Goal: Task Accomplishment & Management: Manage account settings

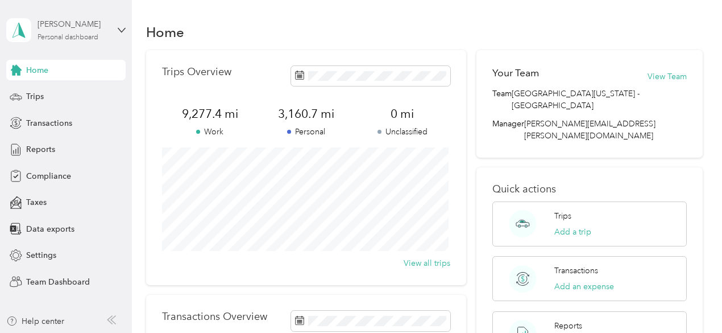
click at [67, 28] on div "[PERSON_NAME]" at bounding box center [73, 24] width 71 height 12
click at [59, 98] on div "Team dashboard" at bounding box center [190, 94] width 352 height 20
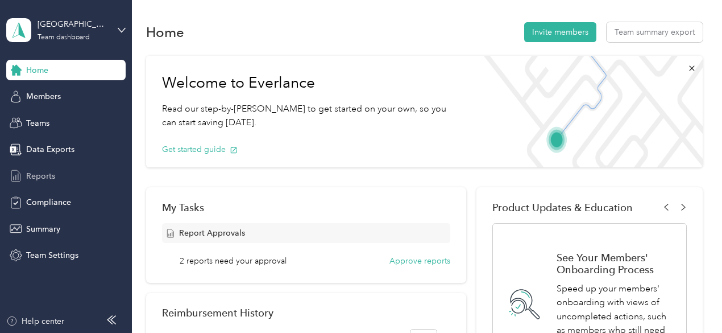
click at [33, 182] on div "Reports" at bounding box center [65, 175] width 119 height 20
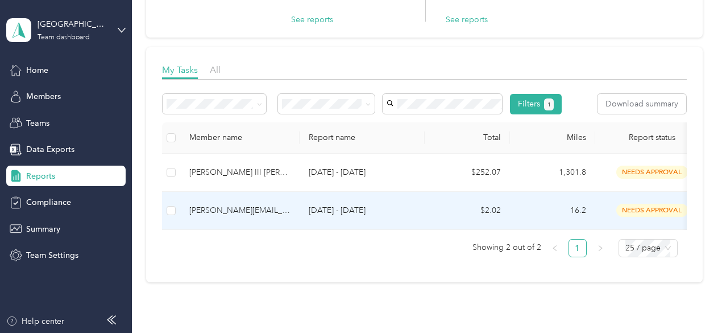
scroll to position [118, 0]
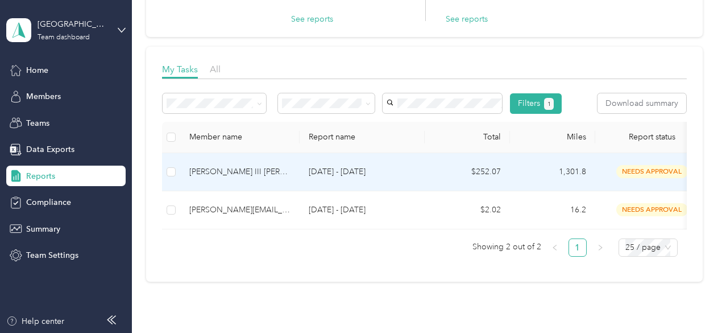
click at [229, 191] on td "[PERSON_NAME] III [PERSON_NAME]" at bounding box center [239, 172] width 119 height 38
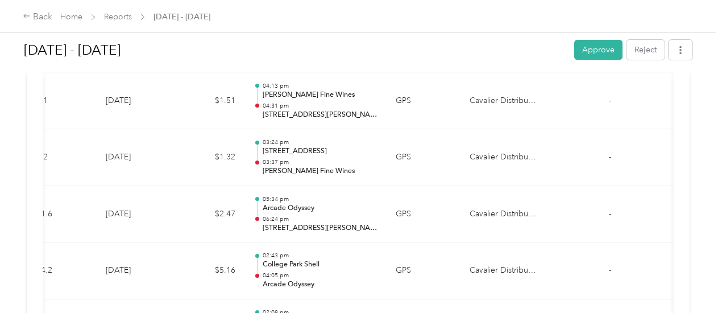
scroll to position [5316, 0]
click at [636, 48] on button "Reject" at bounding box center [645, 50] width 38 height 20
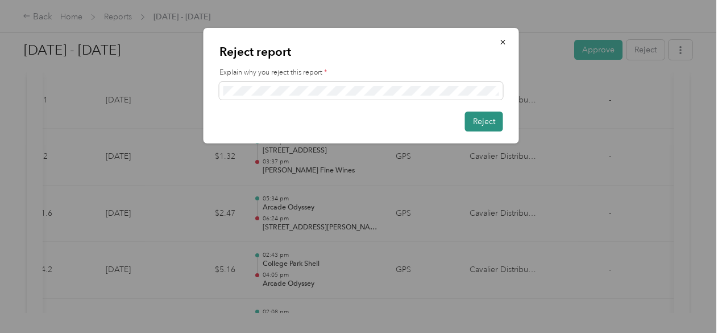
click at [480, 124] on button "Reject" at bounding box center [484, 121] width 38 height 20
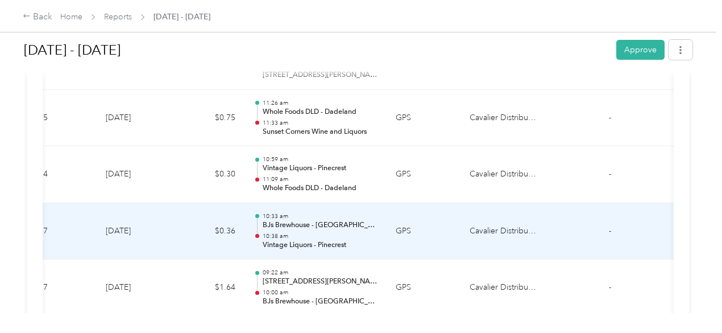
scroll to position [8871, 0]
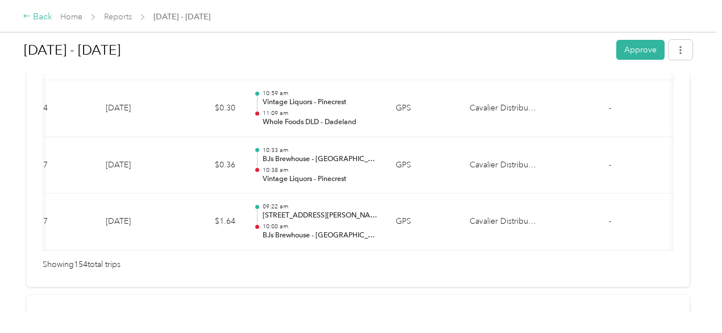
click at [27, 16] on icon at bounding box center [27, 16] width 8 height 8
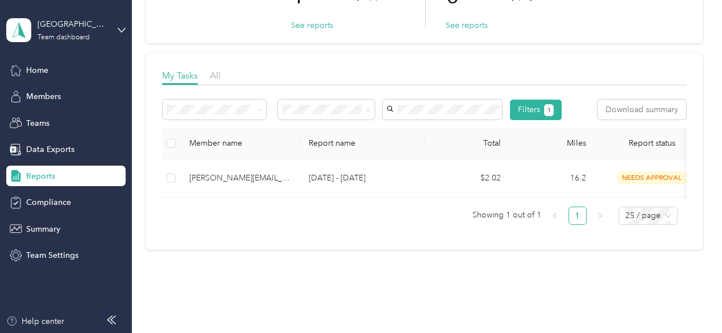
scroll to position [113, 0]
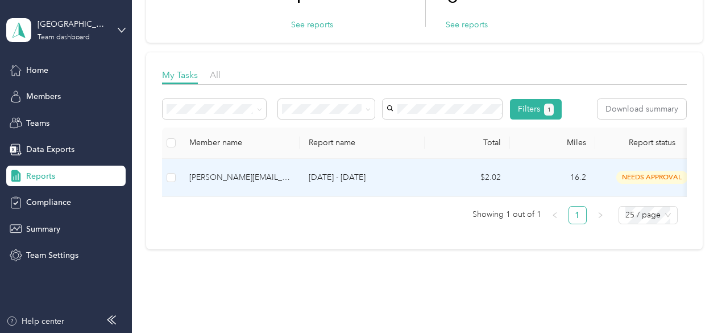
click at [235, 184] on div "[PERSON_NAME][EMAIL_ADDRESS][PERSON_NAME][DOMAIN_NAME]" at bounding box center [239, 177] width 101 height 13
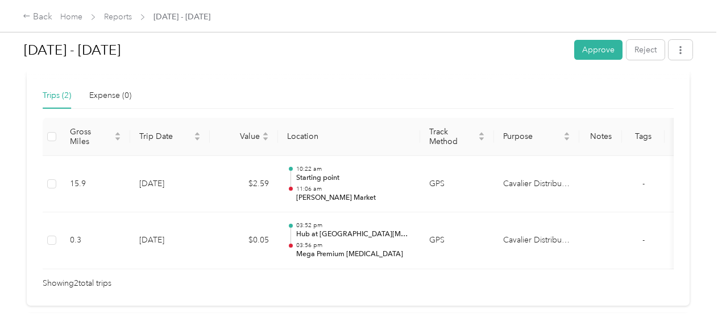
scroll to position [265, 0]
click at [74, 13] on link "Home" at bounding box center [71, 17] width 22 height 10
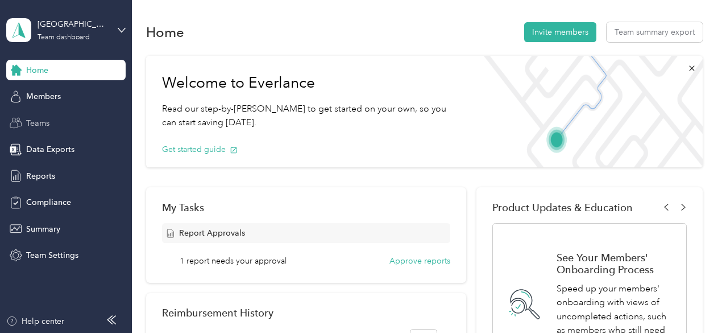
click at [41, 121] on span "Teams" at bounding box center [37, 123] width 23 height 12
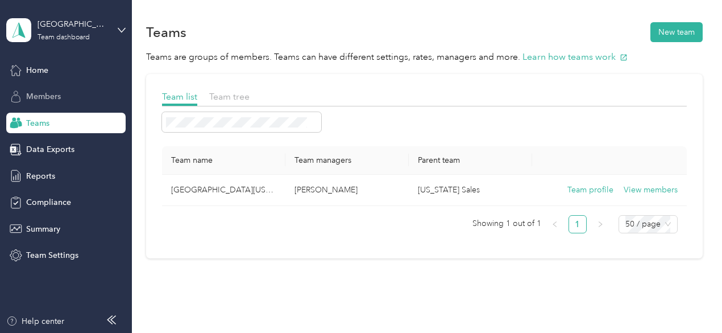
click at [52, 98] on span "Members" at bounding box center [43, 96] width 35 height 12
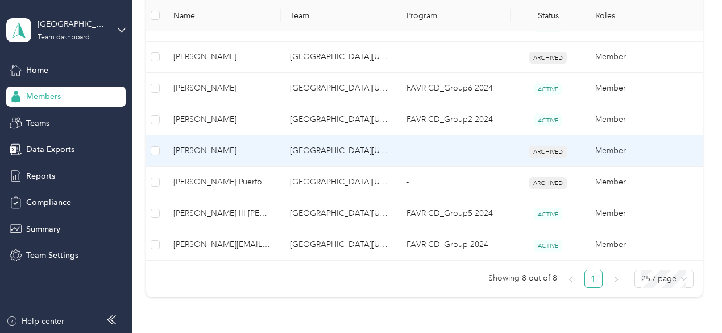
scroll to position [325, 0]
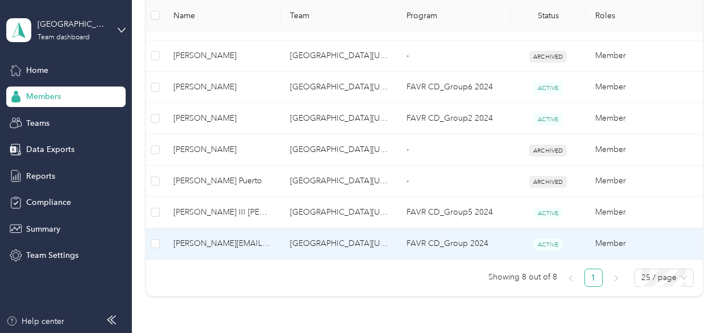
click at [202, 245] on span "[PERSON_NAME][EMAIL_ADDRESS][PERSON_NAME][DOMAIN_NAME]" at bounding box center [222, 243] width 98 height 13
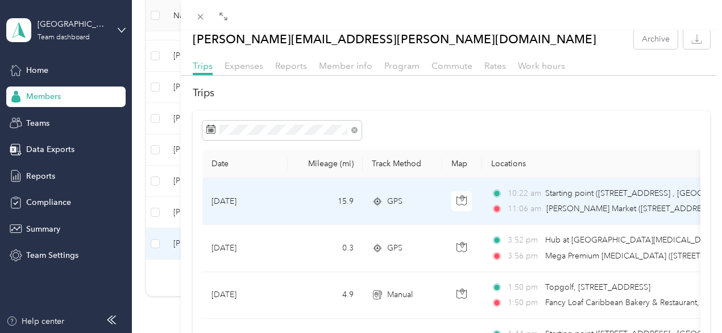
scroll to position [22, 0]
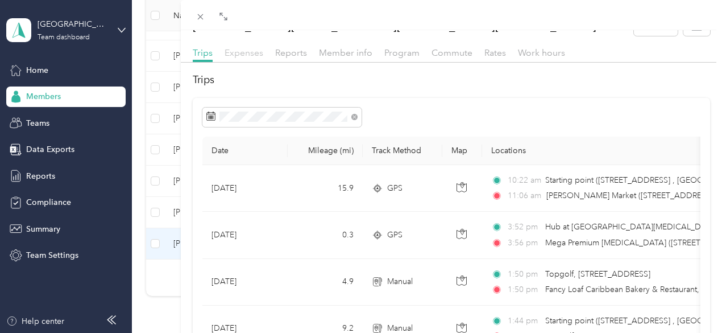
click at [263, 53] on span "Expenses" at bounding box center [244, 52] width 39 height 11
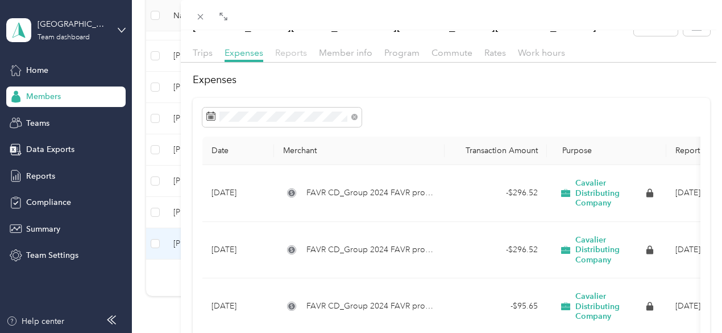
click at [307, 55] on span "Reports" at bounding box center [291, 52] width 32 height 11
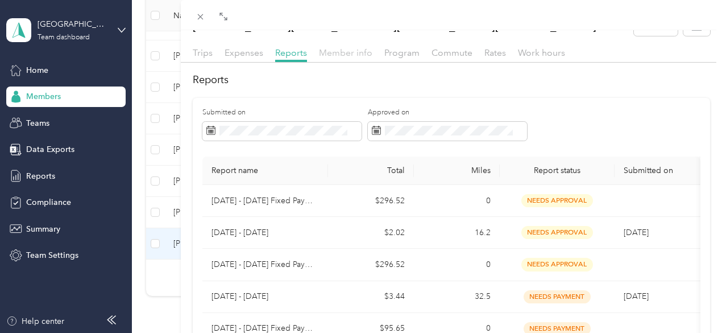
click at [372, 54] on span "Member info" at bounding box center [345, 52] width 53 height 11
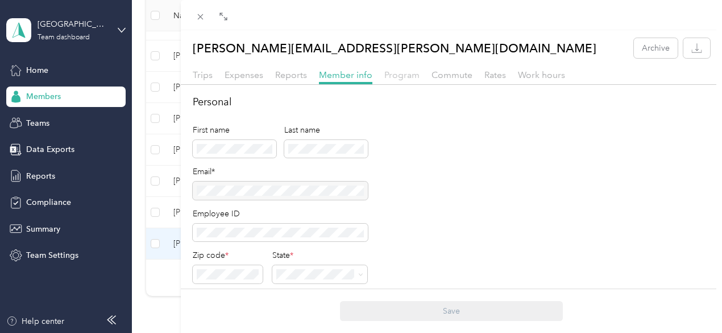
click at [420, 77] on span "Program" at bounding box center [401, 74] width 35 height 11
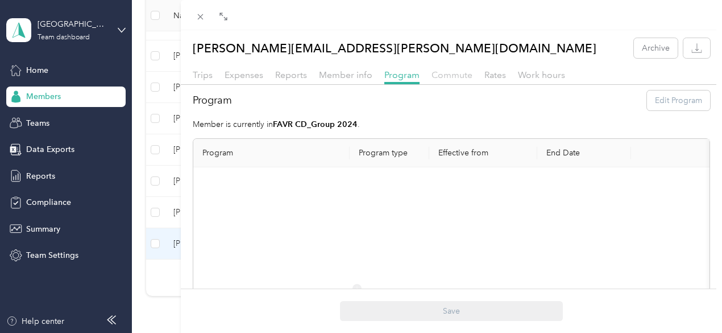
click at [472, 70] on span "Commute" at bounding box center [451, 74] width 41 height 11
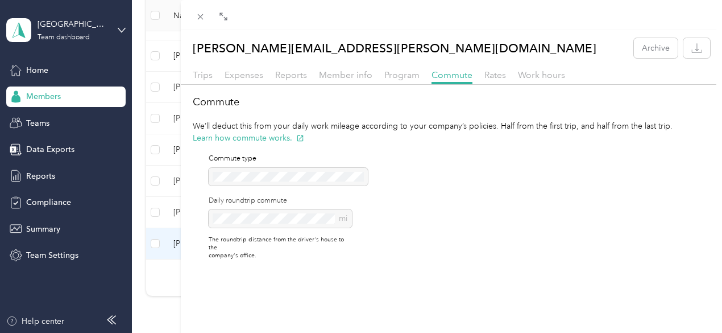
scroll to position [0, 30]
click at [506, 69] on span "Rates" at bounding box center [495, 74] width 22 height 11
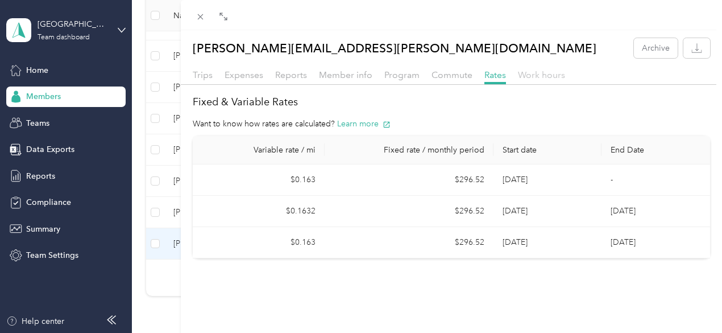
click at [565, 77] on span "Work hours" at bounding box center [541, 74] width 47 height 11
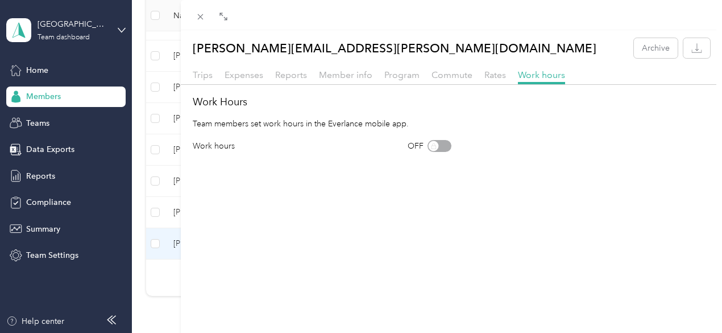
click at [451, 152] on div "OFF" at bounding box center [430, 146] width 44 height 12
drag, startPoint x: 518, startPoint y: 157, endPoint x: 535, endPoint y: 158, distance: 17.1
click at [451, 152] on div "OFF" at bounding box center [430, 146] width 44 height 12
drag, startPoint x: 517, startPoint y: 155, endPoint x: 560, endPoint y: 155, distance: 43.2
click at [560, 152] on div "Work hours OFF" at bounding box center [452, 146] width 518 height 12
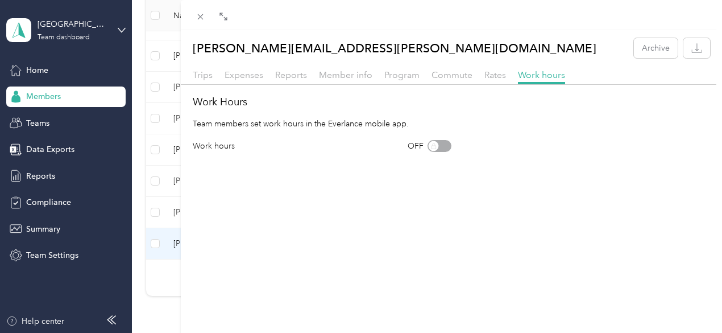
click at [526, 197] on div "[PERSON_NAME][EMAIL_ADDRESS][PERSON_NAME][DOMAIN_NAME] Archive Trips Expenses R…" at bounding box center [452, 196] width 542 height 333
click at [203, 18] on icon at bounding box center [200, 17] width 6 height 6
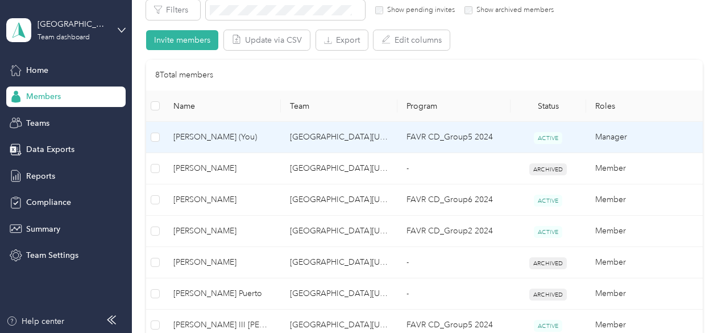
scroll to position [102, 0]
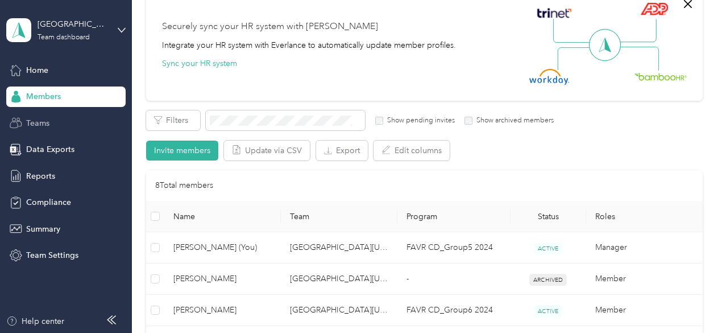
click at [37, 124] on span "Teams" at bounding box center [37, 123] width 23 height 12
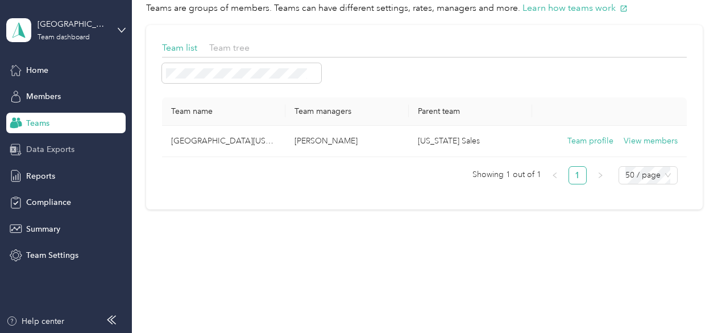
scroll to position [48, 0]
click at [35, 172] on span "Reports" at bounding box center [40, 176] width 29 height 12
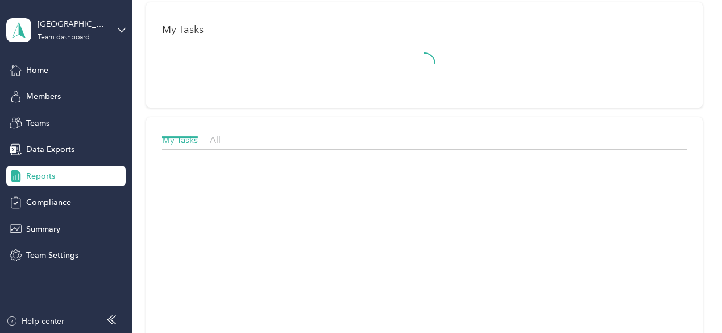
scroll to position [102, 0]
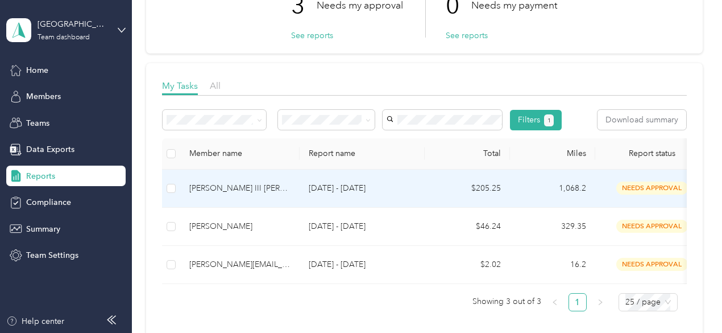
click at [217, 194] on div "[PERSON_NAME] III [PERSON_NAME]" at bounding box center [239, 188] width 101 height 13
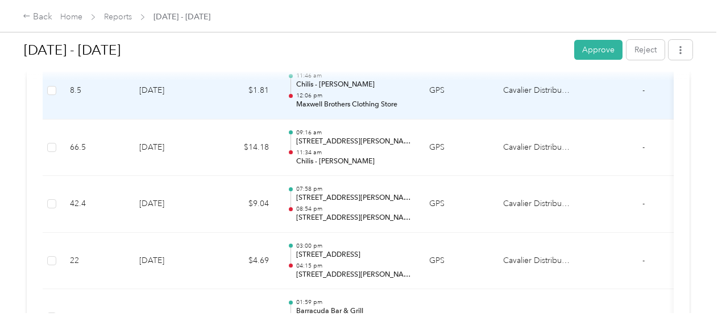
scroll to position [3010, 0]
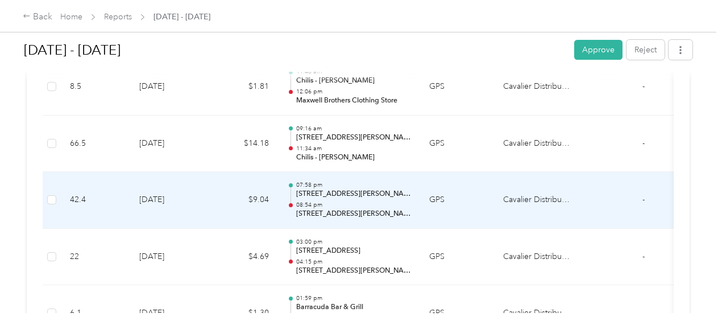
click at [366, 201] on p "08:54 pm" at bounding box center [353, 205] width 115 height 8
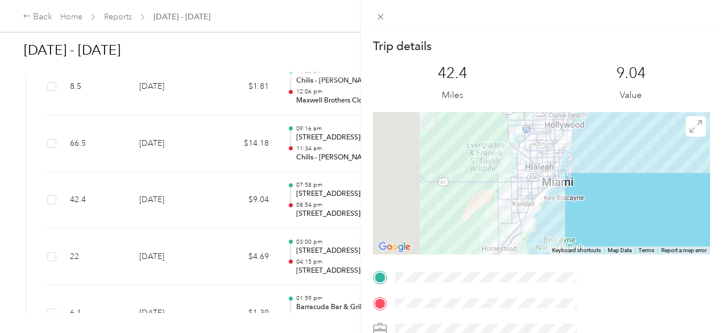
click at [309, 186] on div "Trip details This trip cannot be edited because it is either under review, appr…" at bounding box center [361, 166] width 722 height 333
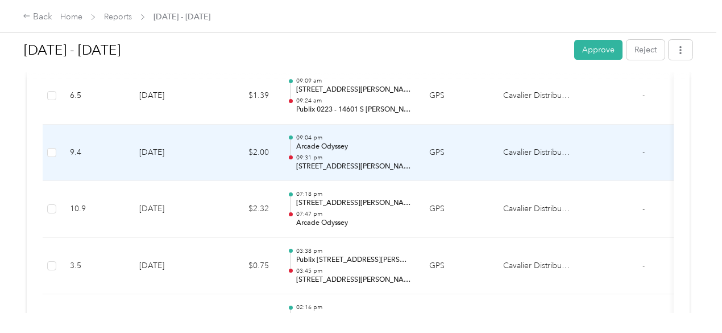
scroll to position [5613, 0]
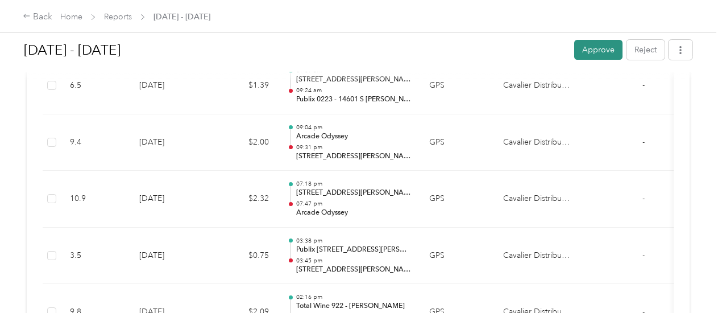
click at [575, 48] on button "Approve" at bounding box center [598, 50] width 48 height 20
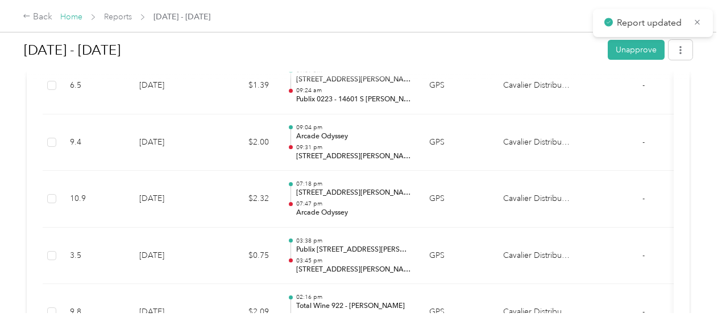
click at [68, 15] on link "Home" at bounding box center [71, 17] width 22 height 10
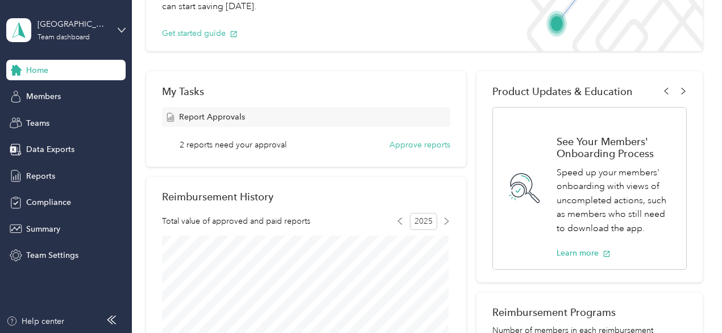
scroll to position [117, 0]
click at [412, 145] on button "Approve reports" at bounding box center [419, 144] width 61 height 12
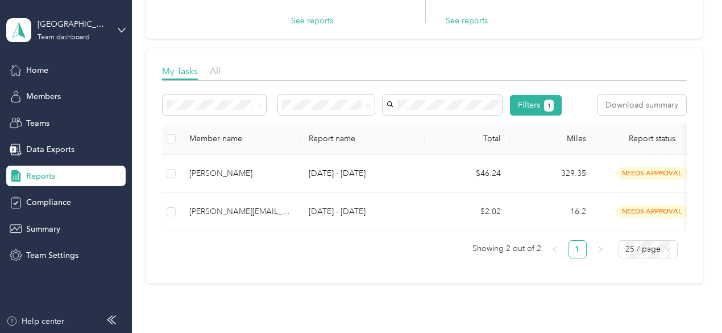
scroll to position [160, 0]
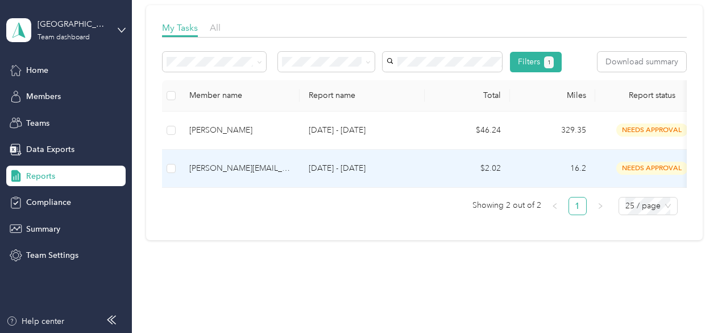
click at [273, 175] on div "[PERSON_NAME][EMAIL_ADDRESS][PERSON_NAME][DOMAIN_NAME]" at bounding box center [239, 168] width 101 height 13
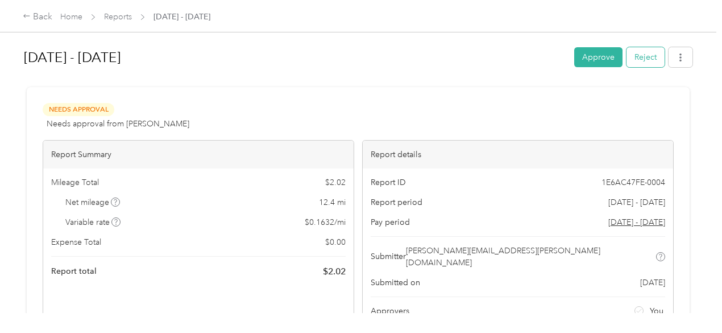
click at [635, 59] on button "Reject" at bounding box center [645, 57] width 38 height 20
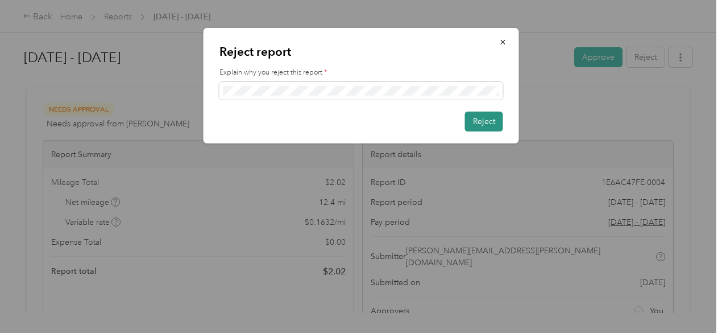
click at [496, 113] on button "Reject" at bounding box center [484, 121] width 38 height 20
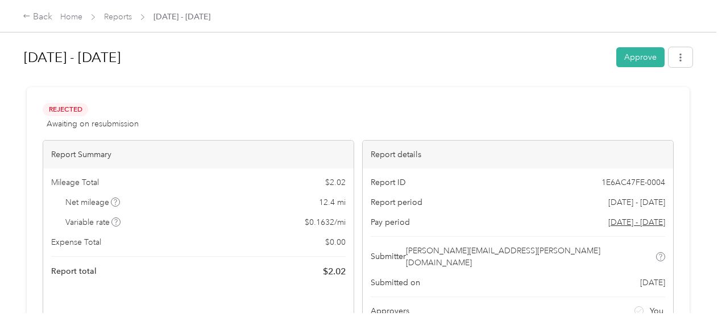
click at [36, 13] on div "Back" at bounding box center [38, 17] width 30 height 14
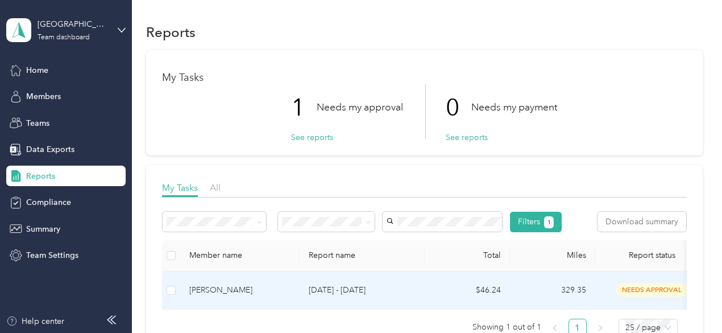
click at [233, 309] on td "[PERSON_NAME]" at bounding box center [239, 290] width 119 height 38
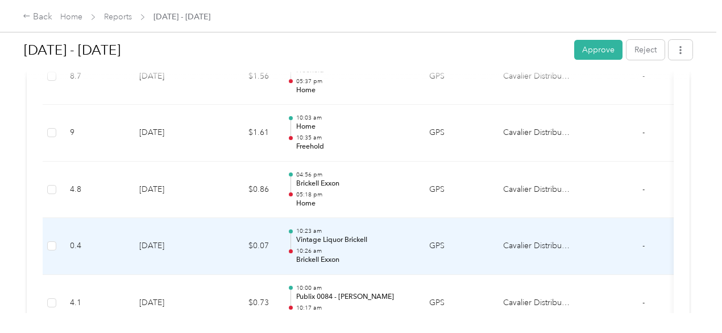
scroll to position [2726, 0]
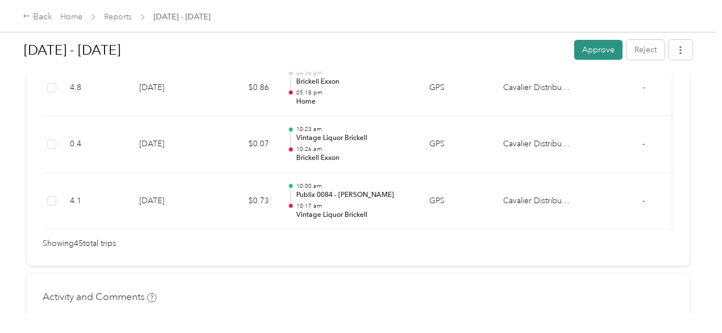
click at [586, 58] on button "Approve" at bounding box center [598, 50] width 48 height 20
click at [33, 10] on div "Back" at bounding box center [38, 17] width 30 height 14
